Goal: Information Seeking & Learning: Stay updated

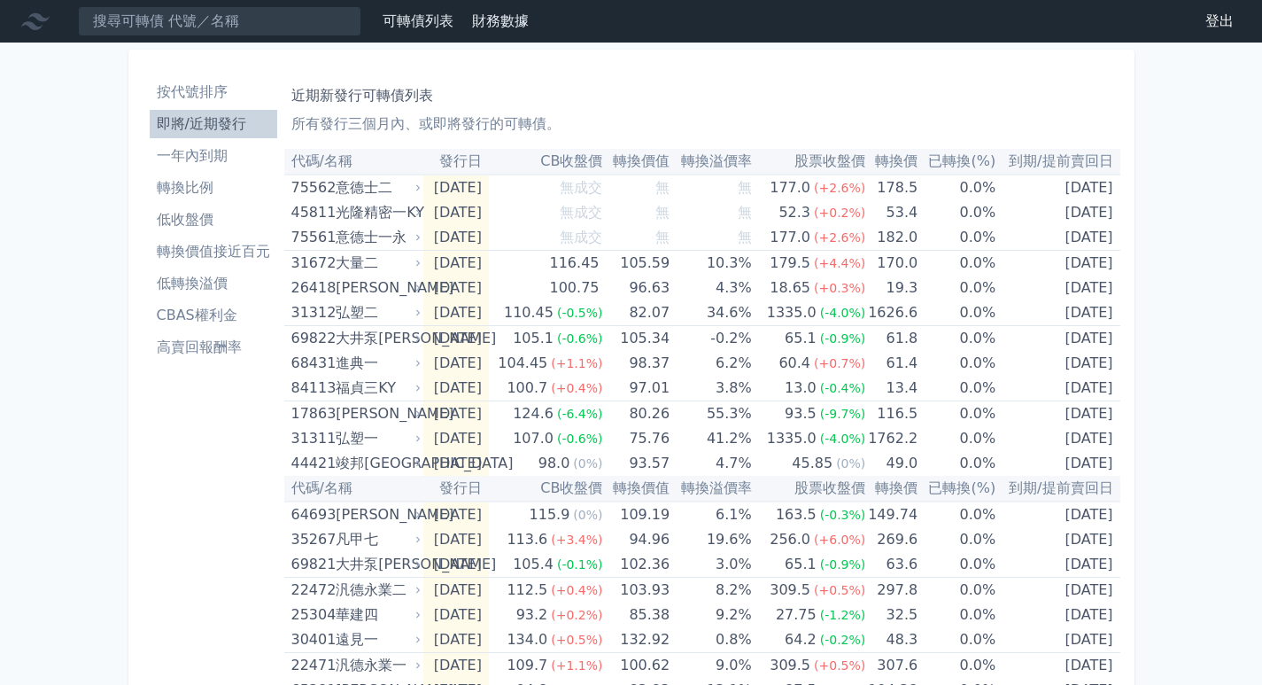
scroll to position [549, 0]
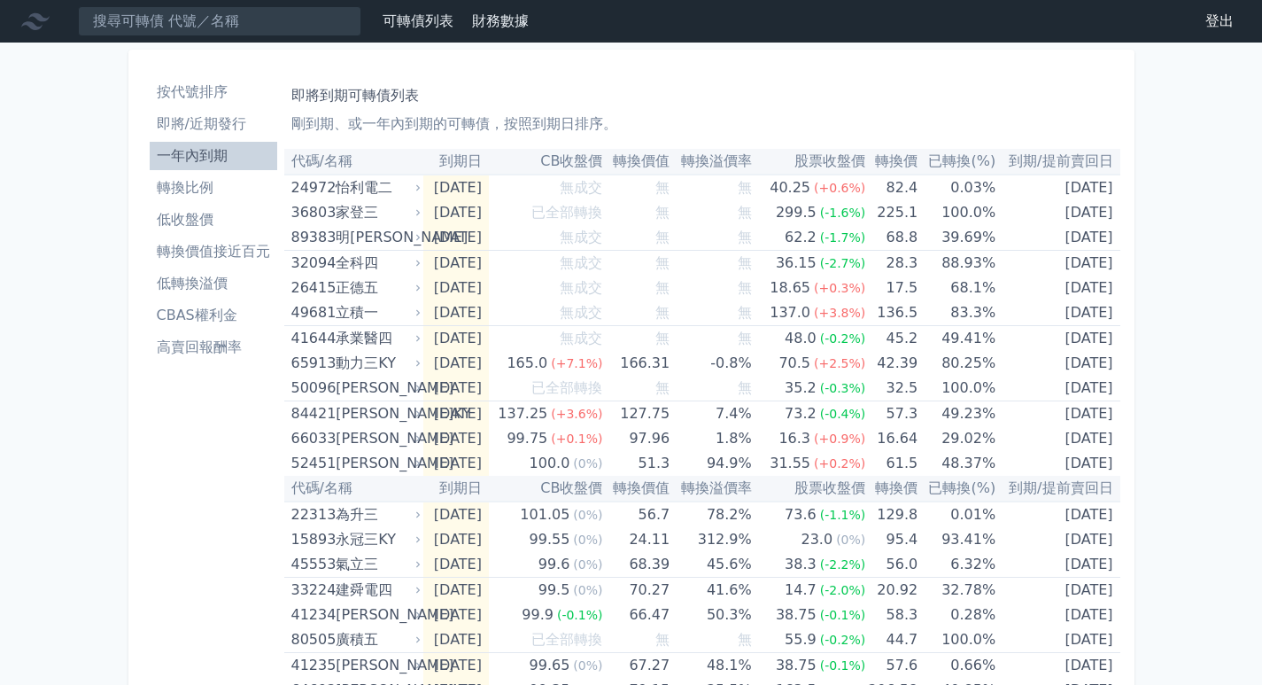
click at [190, 195] on li "轉換比例" at bounding box center [214, 187] width 128 height 21
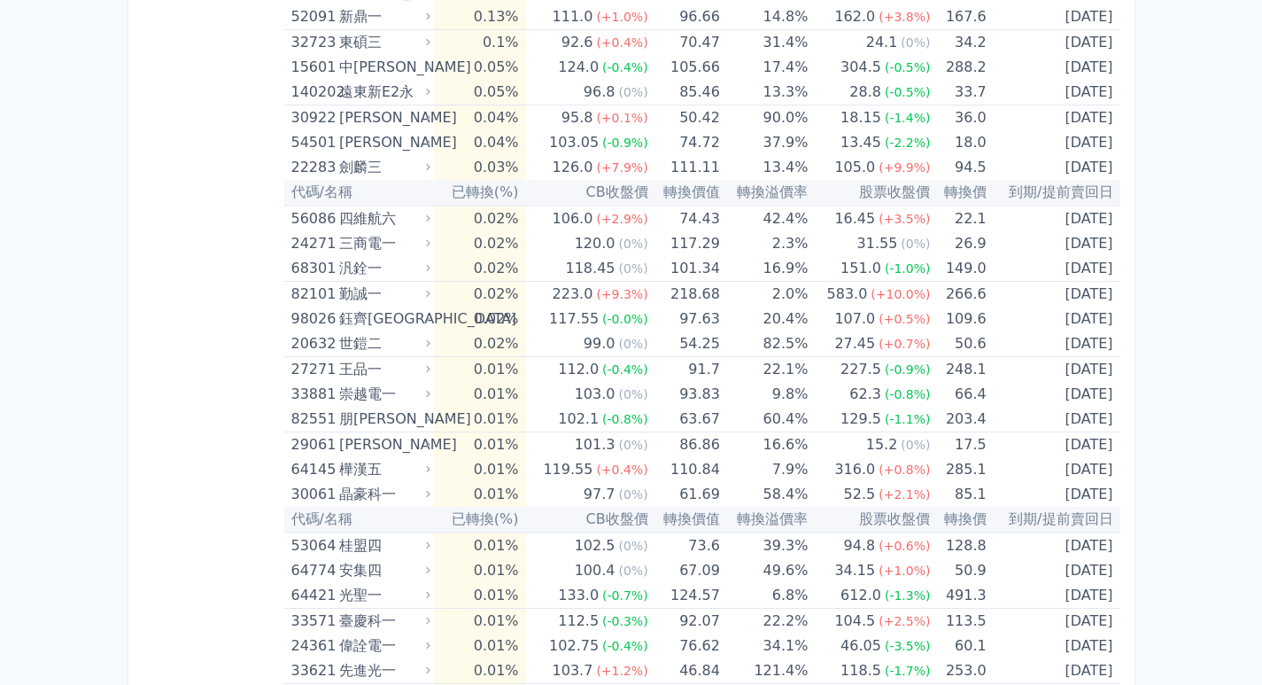
scroll to position [5049, 0]
